Goal: Transaction & Acquisition: Purchase product/service

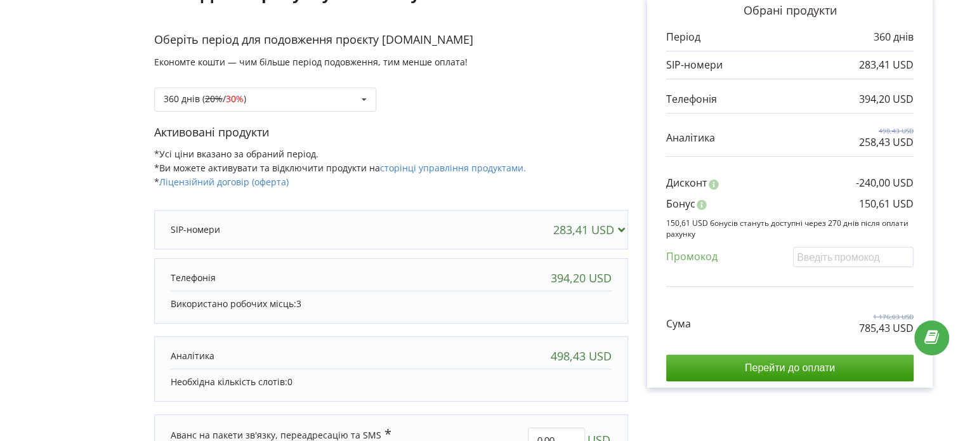
scroll to position [127, 0]
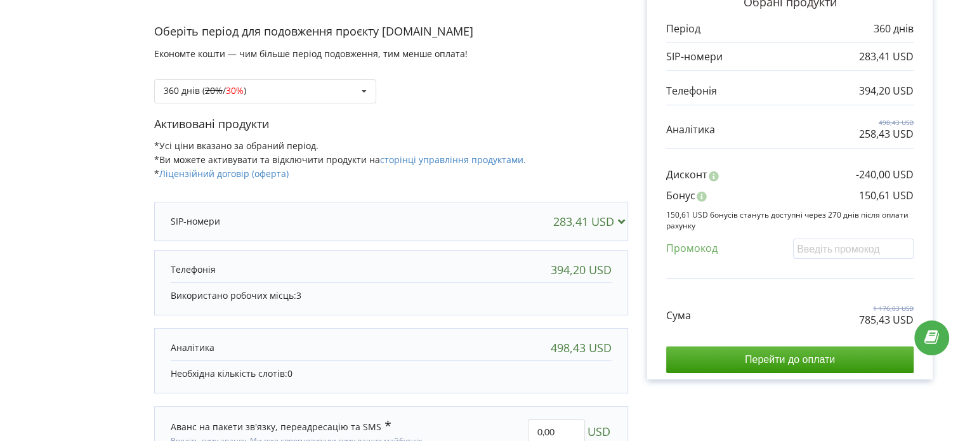
click at [416, 233] on div "283,41 USD" at bounding box center [391, 221] width 467 height 25
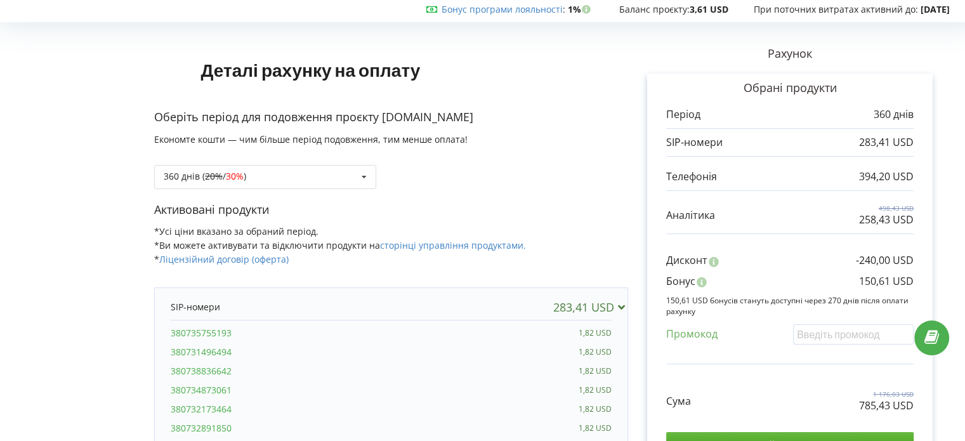
scroll to position [63, 0]
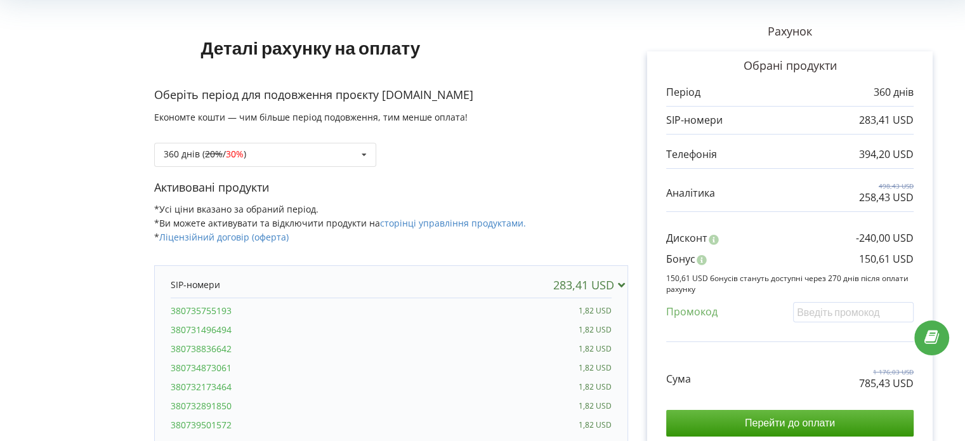
click at [619, 282] on icon at bounding box center [620, 284] width 13 height 11
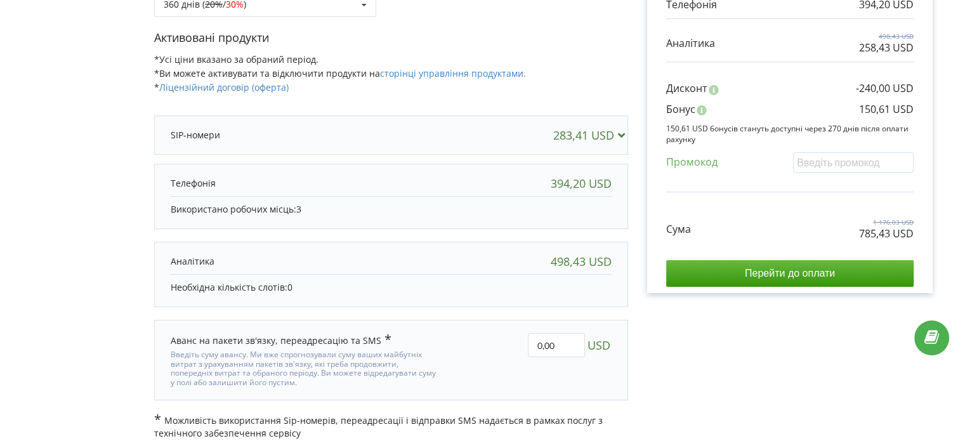
scroll to position [223, 0]
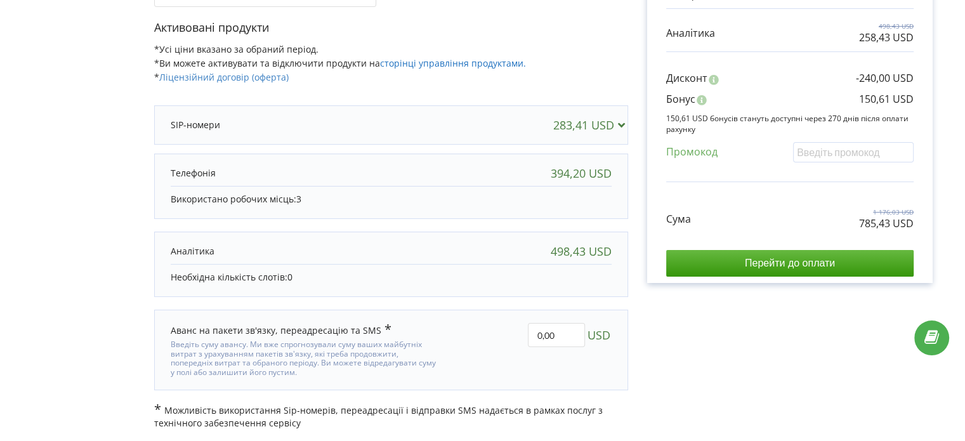
click at [453, 64] on link "сторінці управління продуктами." at bounding box center [453, 63] width 146 height 12
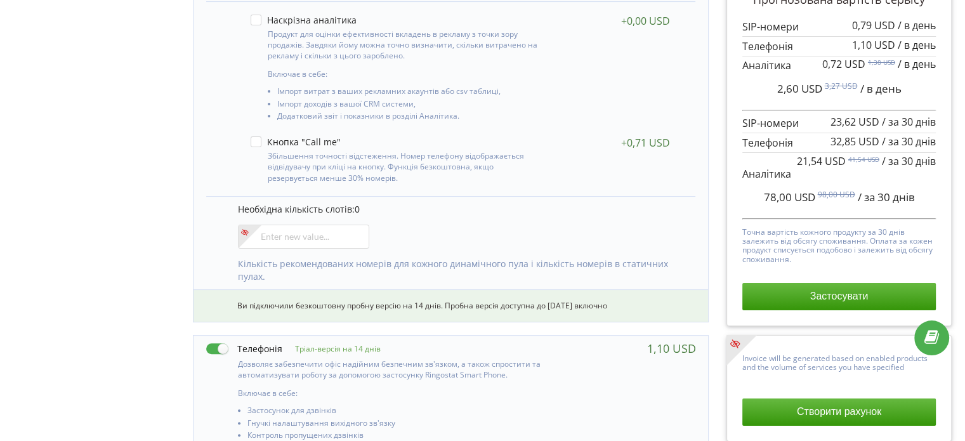
scroll to position [323, 0]
click at [321, 233] on input"] "number" at bounding box center [303, 236] width 131 height 24
type input"] "12"
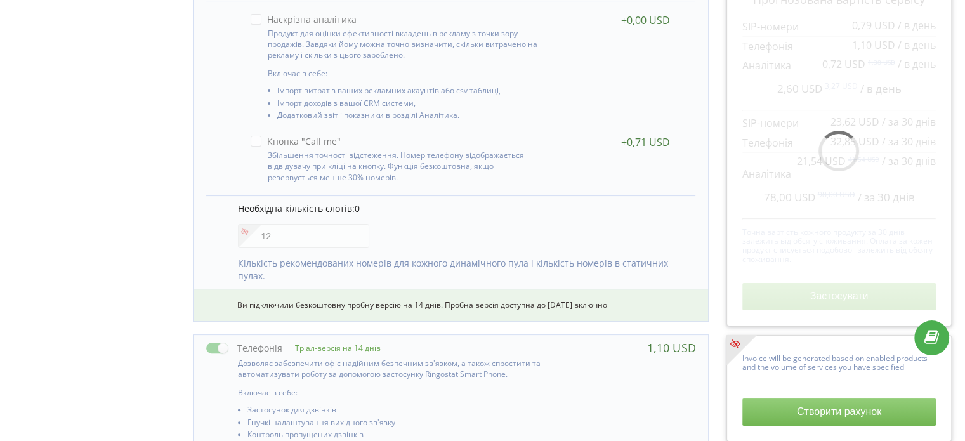
click at [405, 233] on div "Необхідна кількість слотів: 0 12 Кількість рекомендованих номерів для кожного д…" at bounding box center [451, 241] width 490 height 93
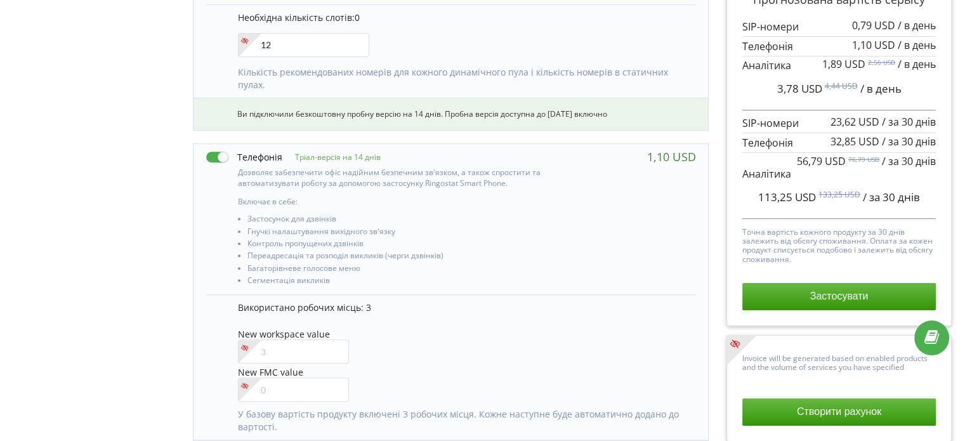
scroll to position [640, 0]
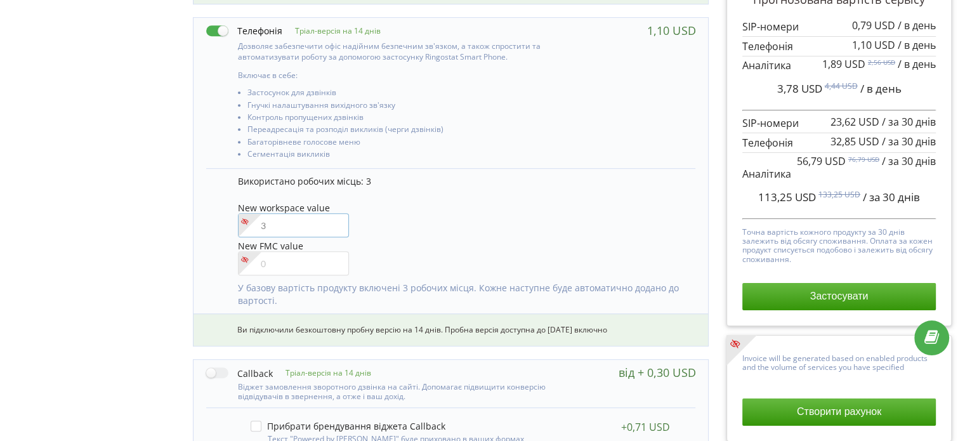
click at [275, 232] on input"] "number" at bounding box center [293, 225] width 111 height 24
type input"] "3"
click at [186, 241] on div "Тріал-версія на 14 днів Включає в себе: 0 12" at bounding box center [451, 189] width 534 height 1285
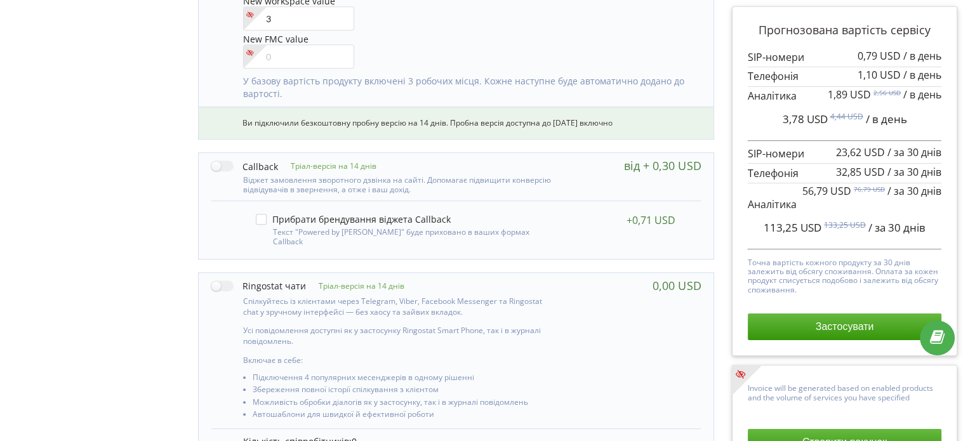
scroll to position [1023, 0]
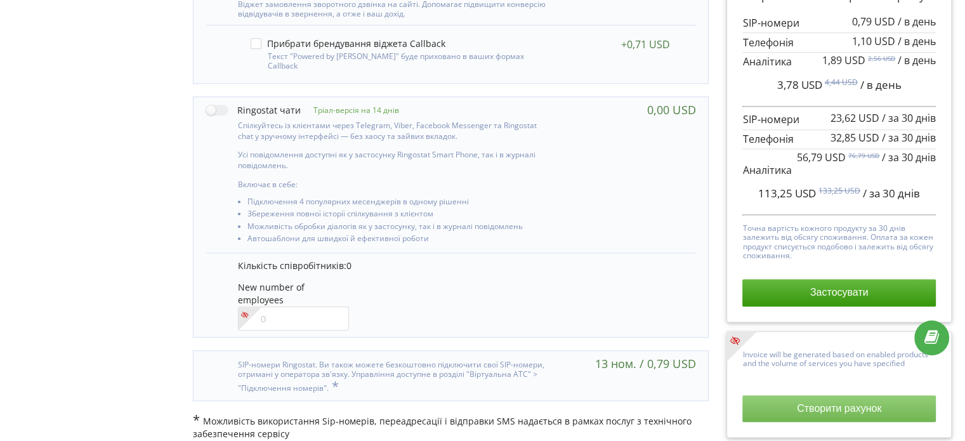
click at [828, 408] on button "Створити рахунок" at bounding box center [840, 408] width 194 height 27
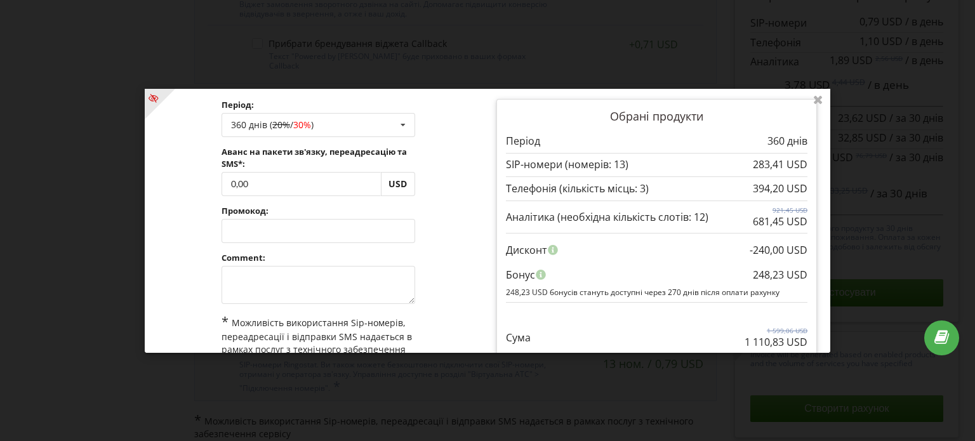
scroll to position [105, 0]
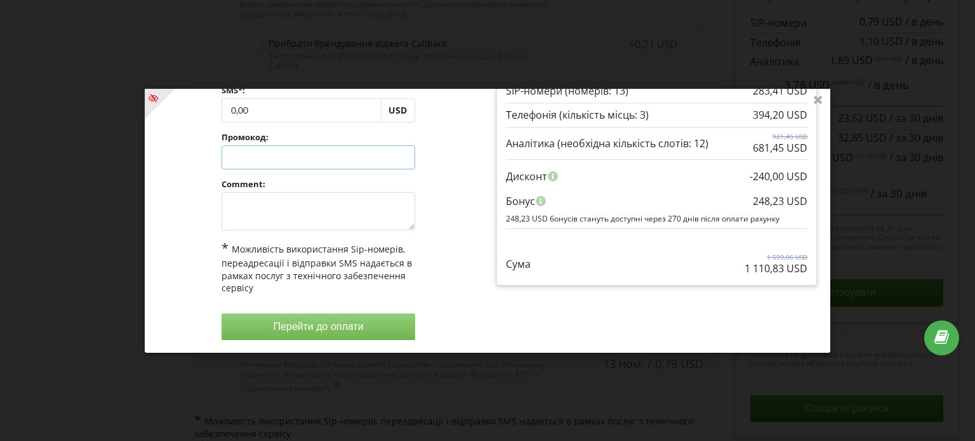
click at [305, 162] on input "text" at bounding box center [319, 157] width 194 height 24
click at [242, 100] on input "0,00" at bounding box center [301, 110] width 159 height 24
click at [253, 107] on input "0,00" at bounding box center [301, 110] width 159 height 24
type input "0"
type input "344.17"
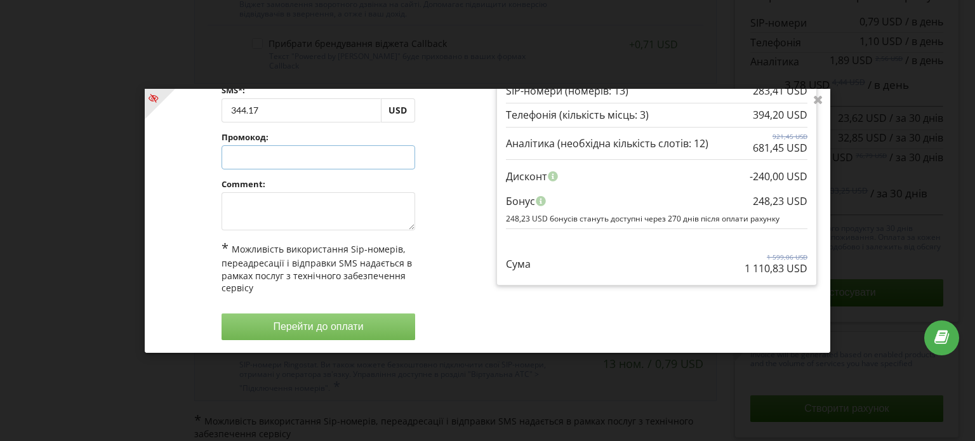
click at [280, 152] on div "Обробка... Створити рахунок Період: 360 днів ( 20% / 30% ) Поповнити баланс без…" at bounding box center [488, 221] width 686 height 264
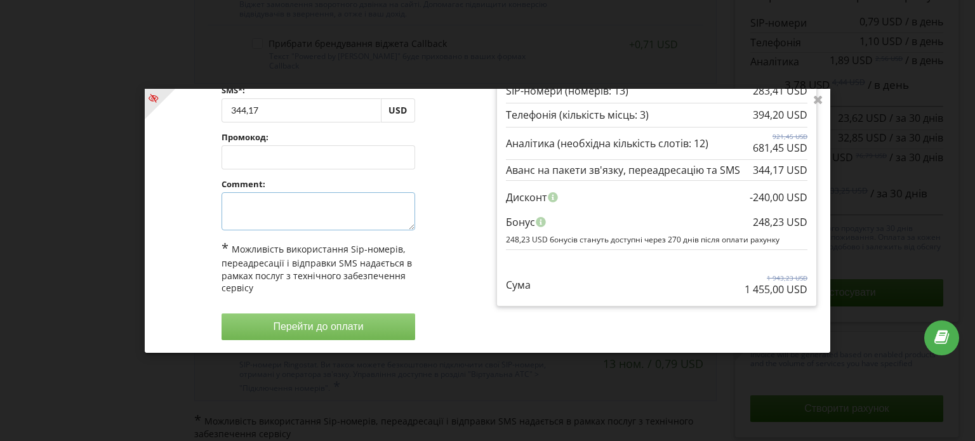
click at [258, 204] on textarea at bounding box center [319, 211] width 194 height 38
type textarea "1"
click at [300, 321] on button "Перейти до оплати" at bounding box center [319, 326] width 194 height 27
